Goal: Register for event/course

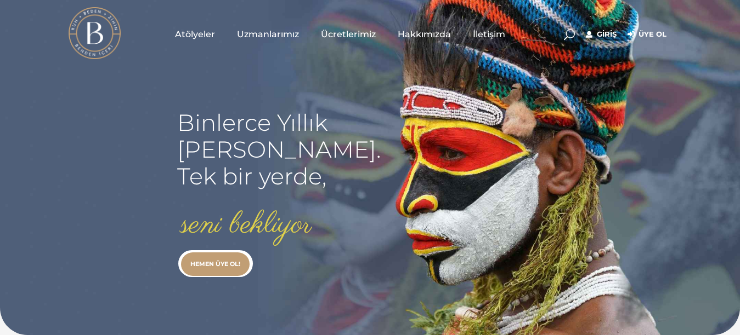
click at [278, 33] on span "Uzmanlarımız" at bounding box center [268, 34] width 62 height 13
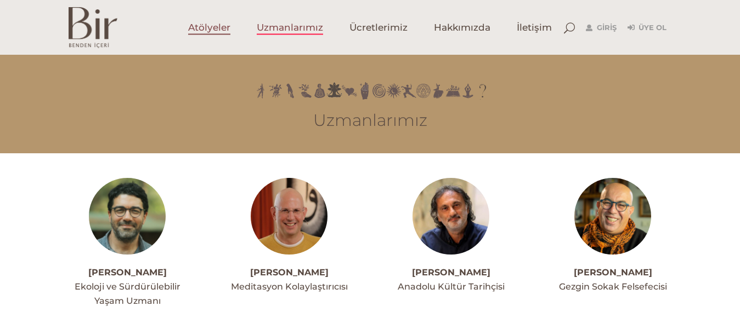
click at [209, 24] on span "Atölyeler" at bounding box center [209, 27] width 42 height 13
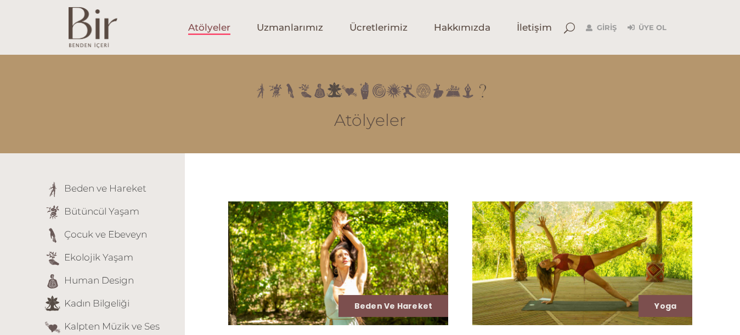
click at [607, 267] on img at bounding box center [582, 263] width 226 height 127
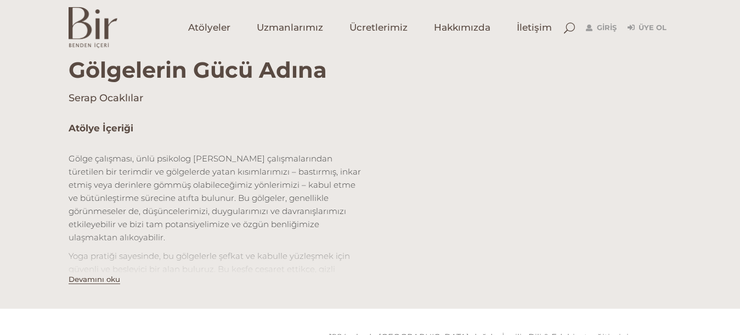
scroll to position [587, 0]
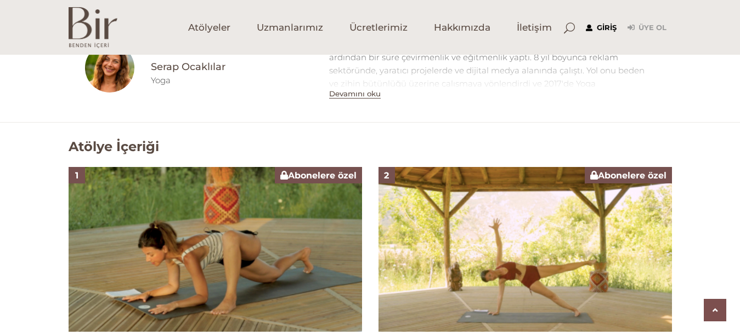
click at [604, 28] on link "Giriş" at bounding box center [600, 27] width 31 height 13
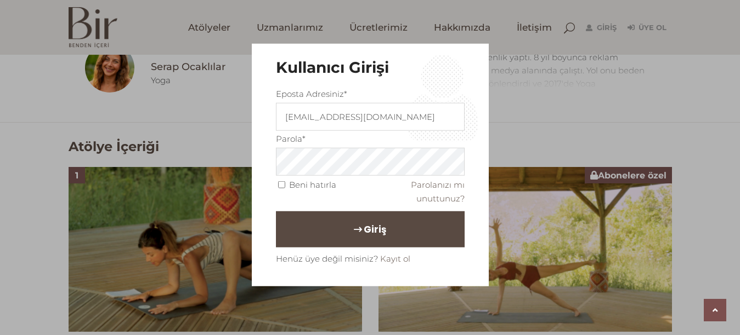
click at [381, 232] on span "Giriş" at bounding box center [374, 229] width 22 height 19
click at [381, 228] on span "Giriş" at bounding box center [374, 229] width 22 height 19
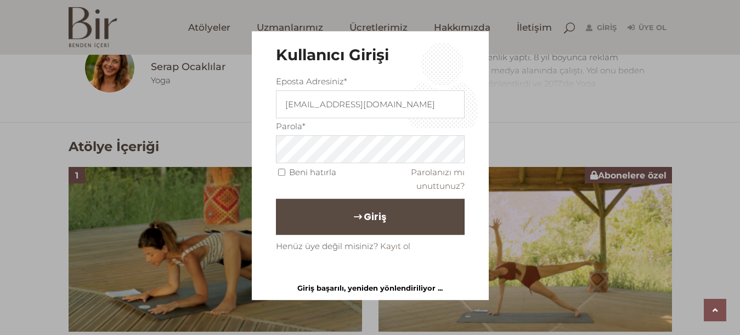
click at [380, 227] on button "Giriş" at bounding box center [370, 217] width 189 height 36
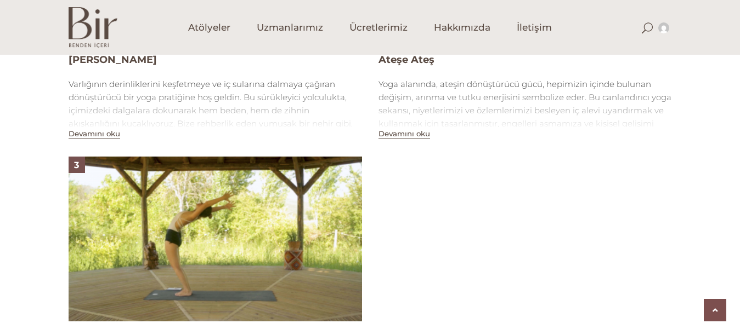
scroll to position [587, 0]
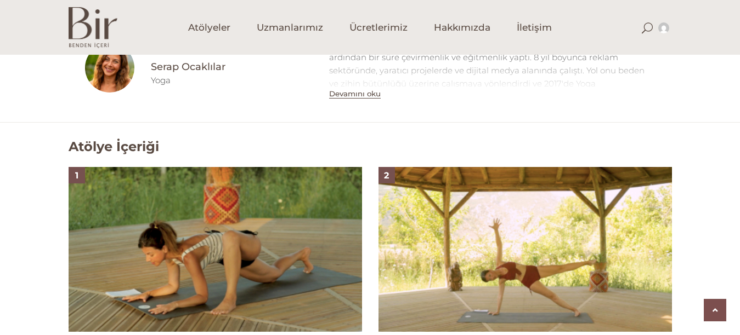
click at [226, 274] on img at bounding box center [215, 249] width 293 height 165
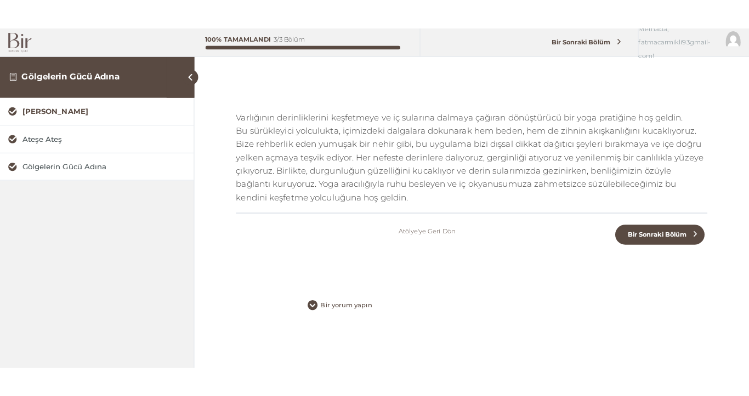
scroll to position [239, 0]
